Goal: Information Seeking & Learning: Learn about a topic

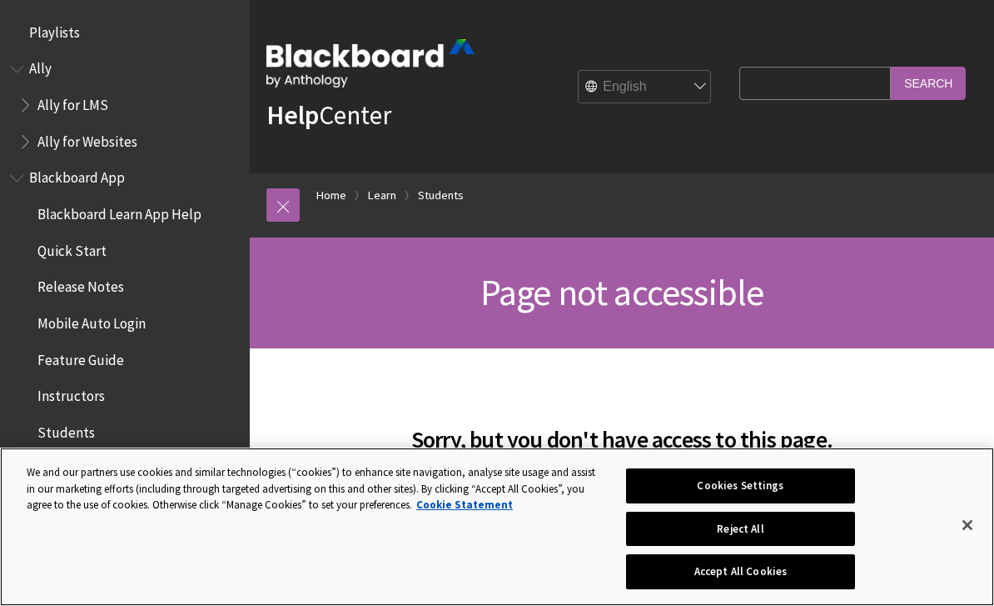
click at [974, 522] on button "Close" at bounding box center [968, 524] width 37 height 37
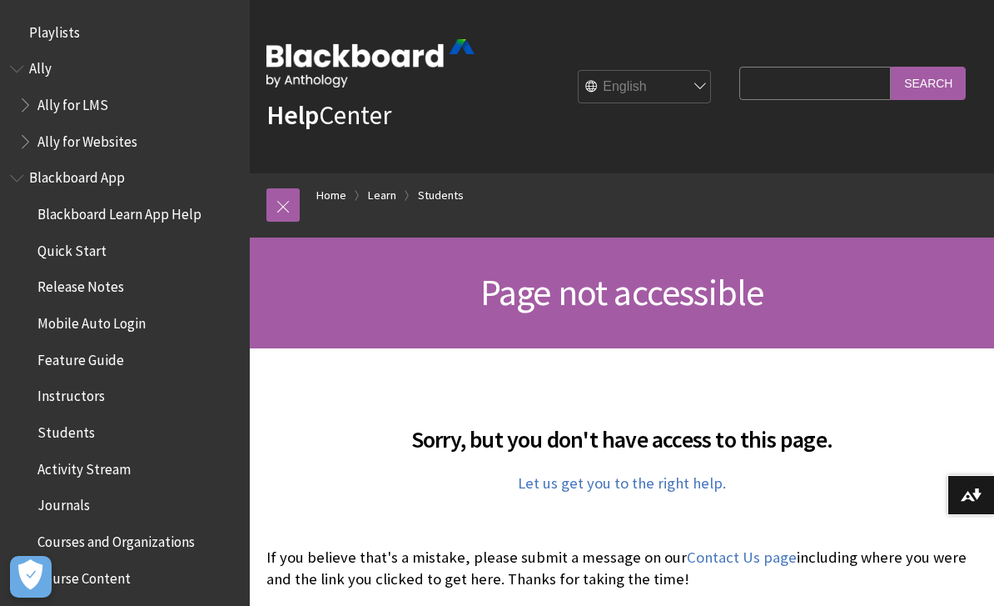
click at [834, 92] on input "Search Query" at bounding box center [816, 83] width 152 height 32
type input "Name"
click at [929, 82] on input "Search" at bounding box center [928, 83] width 75 height 32
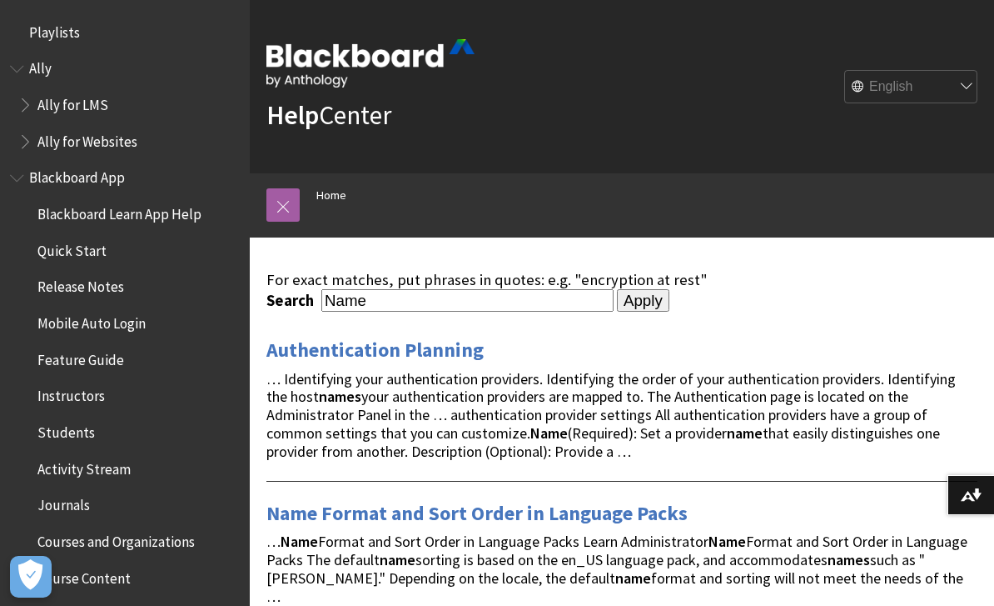
click at [902, 86] on select "English عربية Català Cymraeg Deutsch Español Suomi Français עברית Italiano 日本語 …" at bounding box center [911, 87] width 133 height 33
click at [905, 86] on select "English عربية Català Cymraeg Deutsch Español Suomi Français עברית Italiano 日本語 …" at bounding box center [911, 87] width 133 height 33
click at [419, 300] on input "Name" at bounding box center [467, 300] width 292 height 22
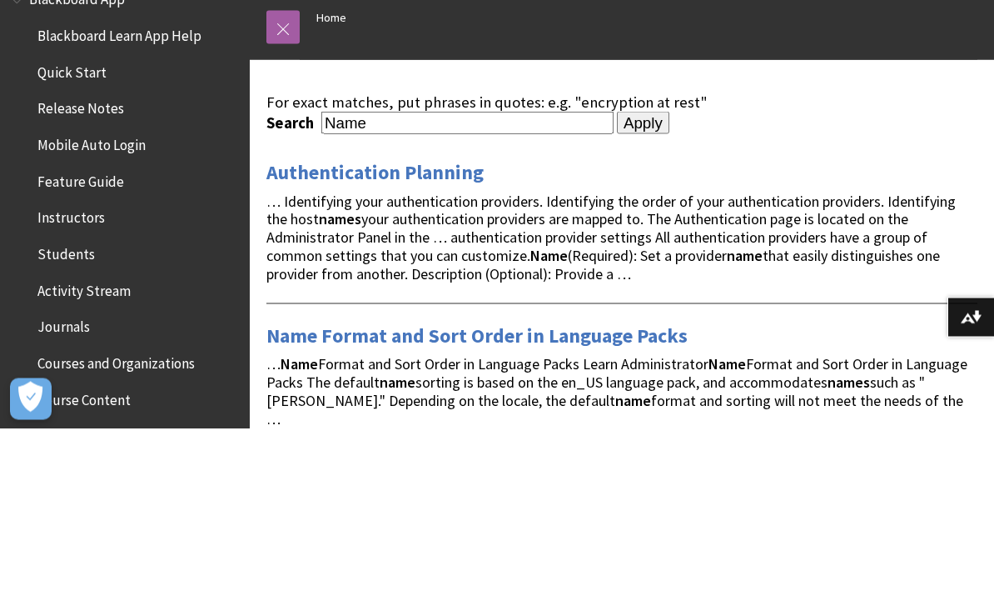
click at [323, 289] on input "Name" at bounding box center [467, 300] width 292 height 22
type input "Edit Name"
click at [617, 289] on input "Apply" at bounding box center [643, 300] width 52 height 23
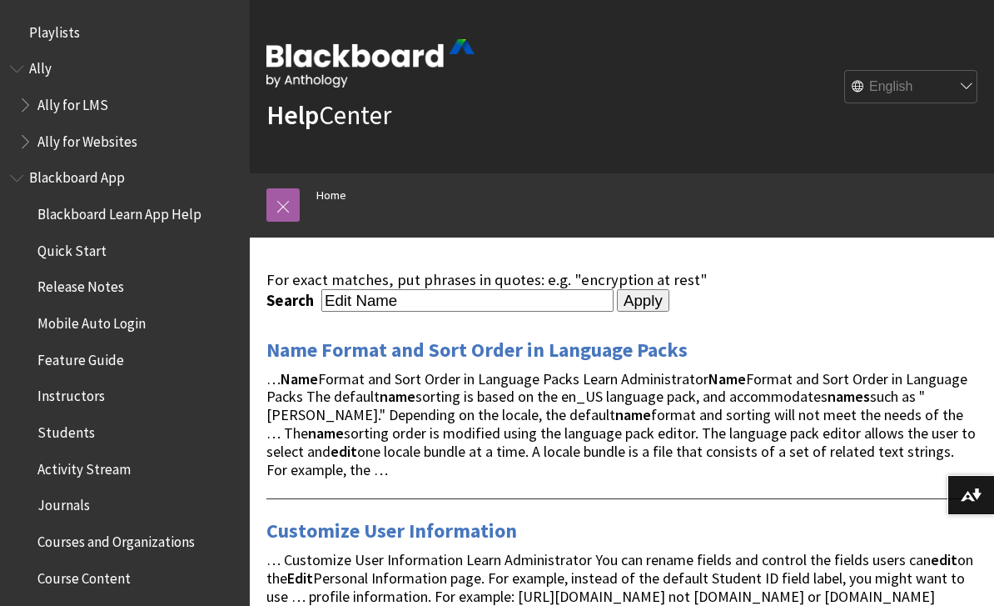
click at [52, 435] on span "Students" at bounding box center [65, 429] width 57 height 22
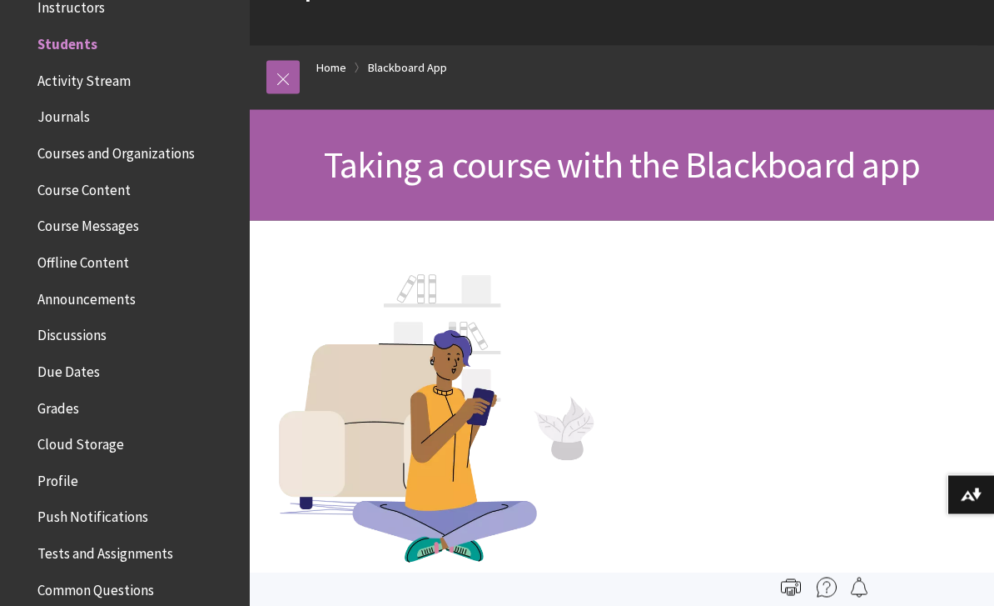
scroll to position [110, 0]
